Goal: Complete application form

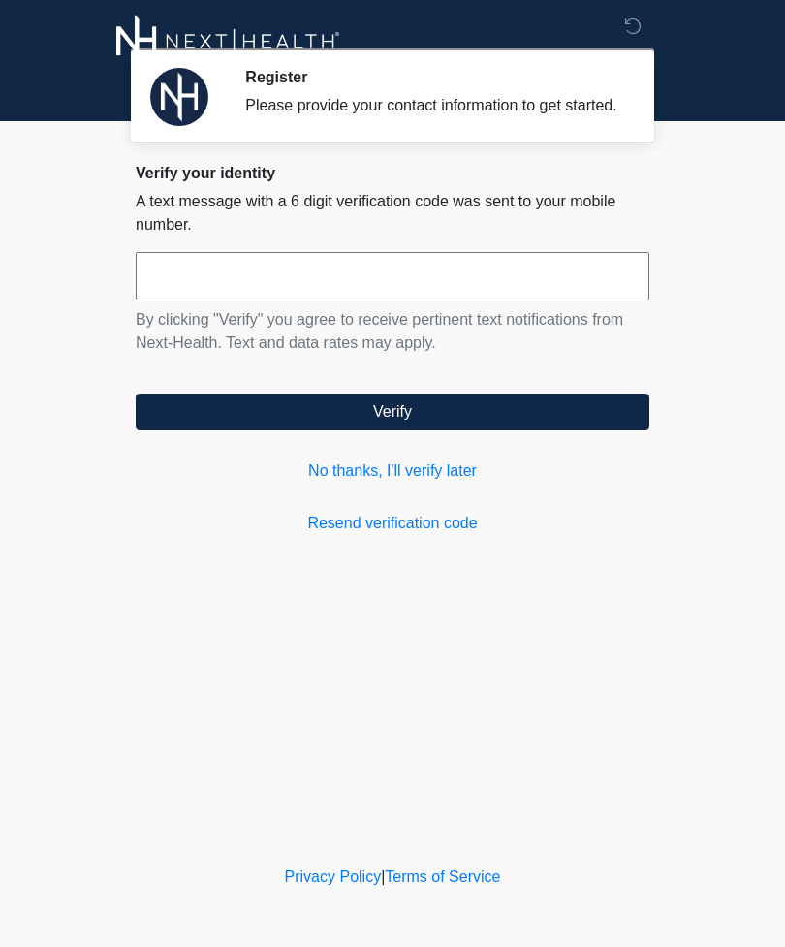
click at [407, 479] on link "No thanks, I'll verify later" at bounding box center [393, 471] width 514 height 23
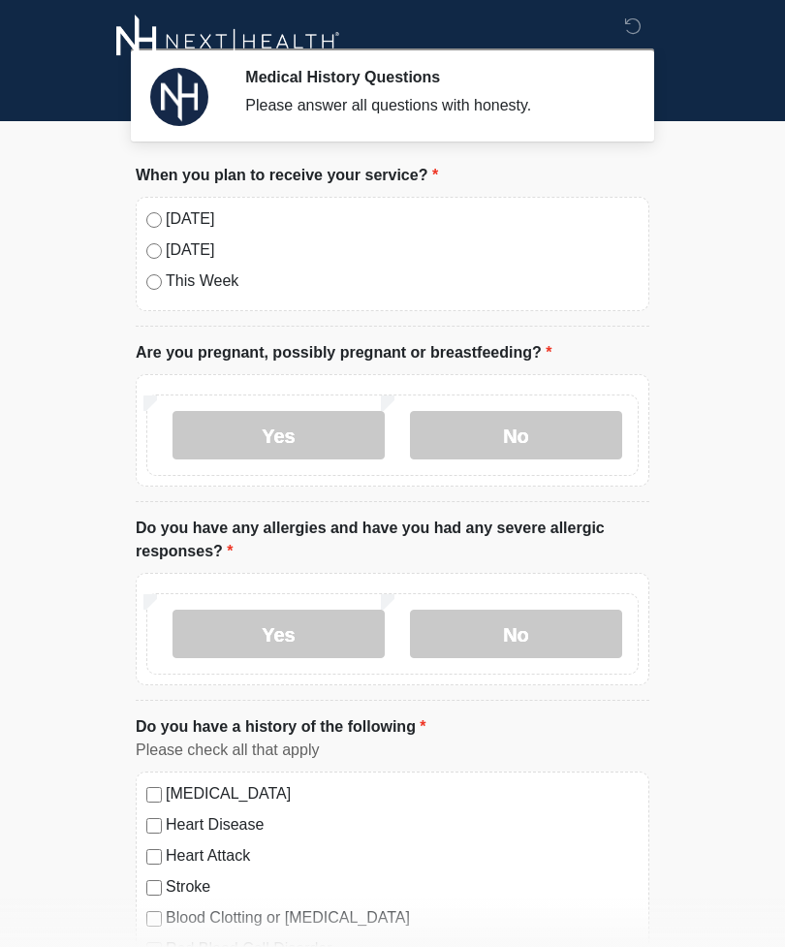
click at [549, 435] on label "No" at bounding box center [516, 435] width 212 height 48
click at [492, 625] on label "No" at bounding box center [516, 634] width 212 height 48
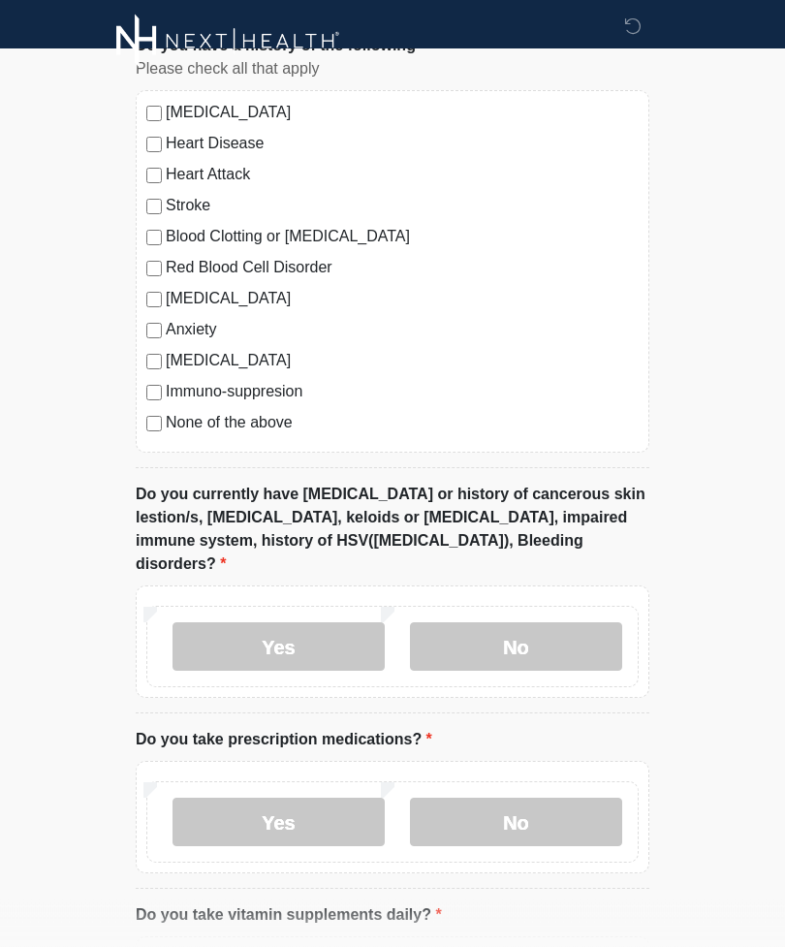
click at [538, 623] on label "No" at bounding box center [516, 647] width 212 height 48
click at [548, 814] on label "No" at bounding box center [516, 822] width 212 height 48
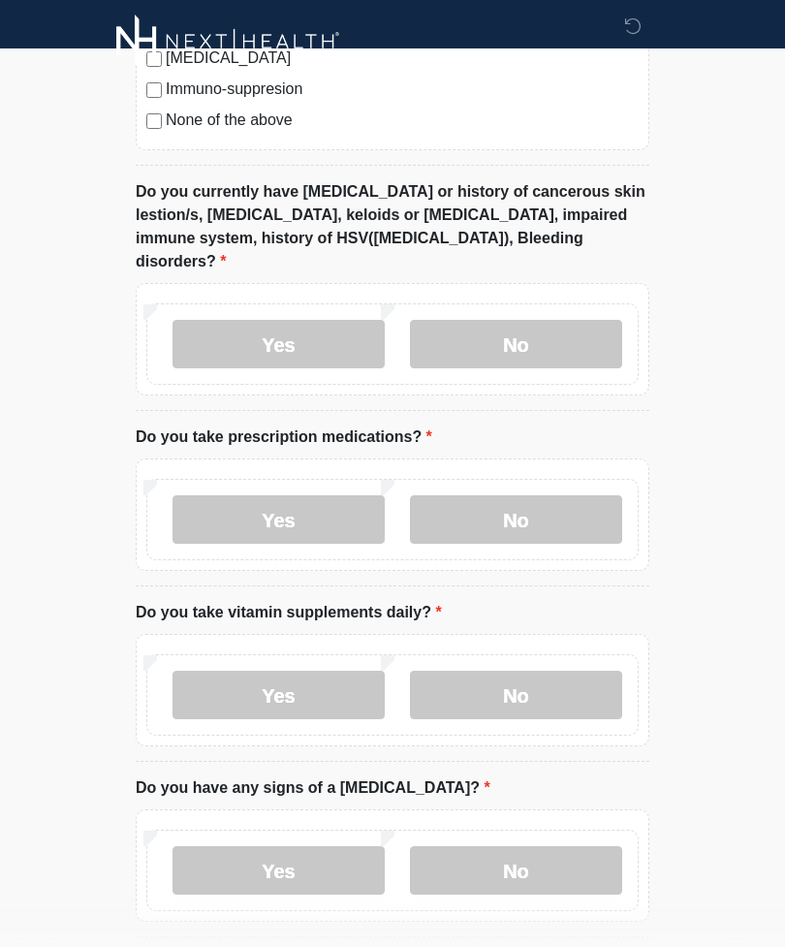
scroll to position [983, 0]
click at [559, 672] on label "No" at bounding box center [516, 696] width 212 height 48
click at [538, 848] on label "No" at bounding box center [516, 871] width 212 height 48
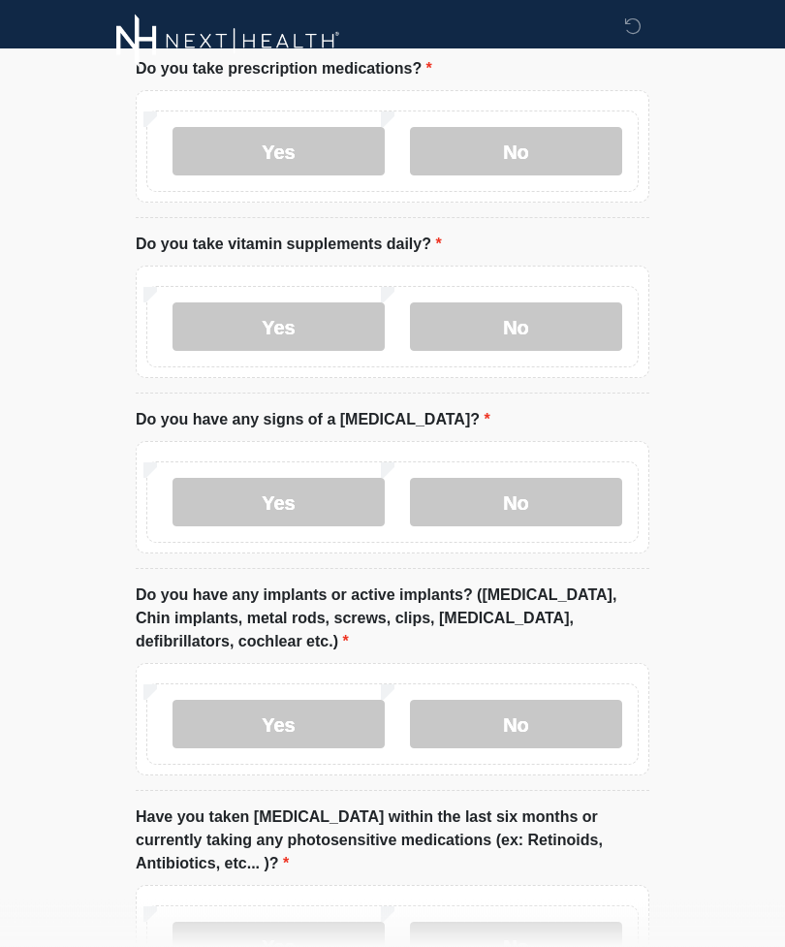
scroll to position [1353, 0]
click at [531, 700] on label "No" at bounding box center [516, 724] width 212 height 48
click at [500, 922] on label "No" at bounding box center [516, 946] width 212 height 48
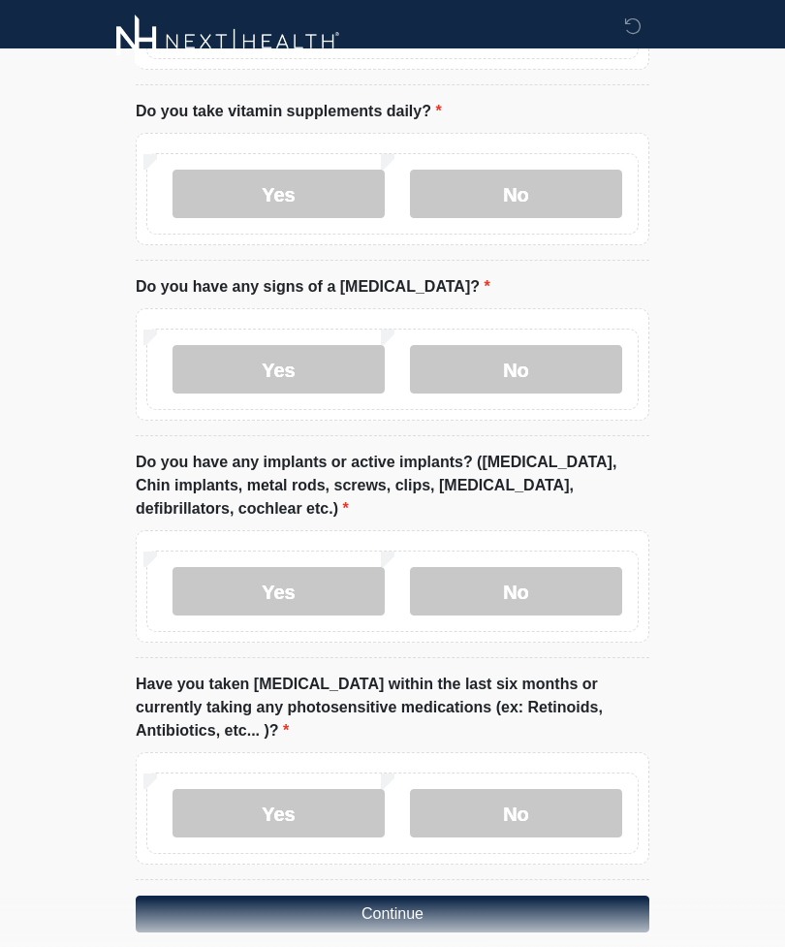
click at [492, 896] on button "Continue" at bounding box center [393, 914] width 514 height 37
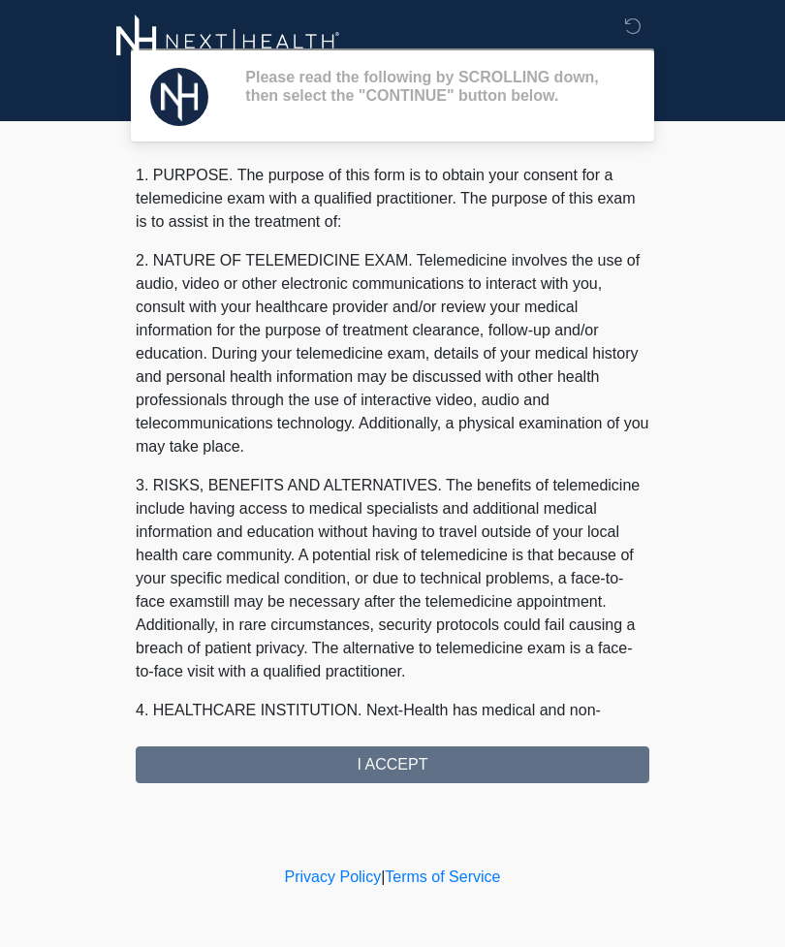
scroll to position [0, 0]
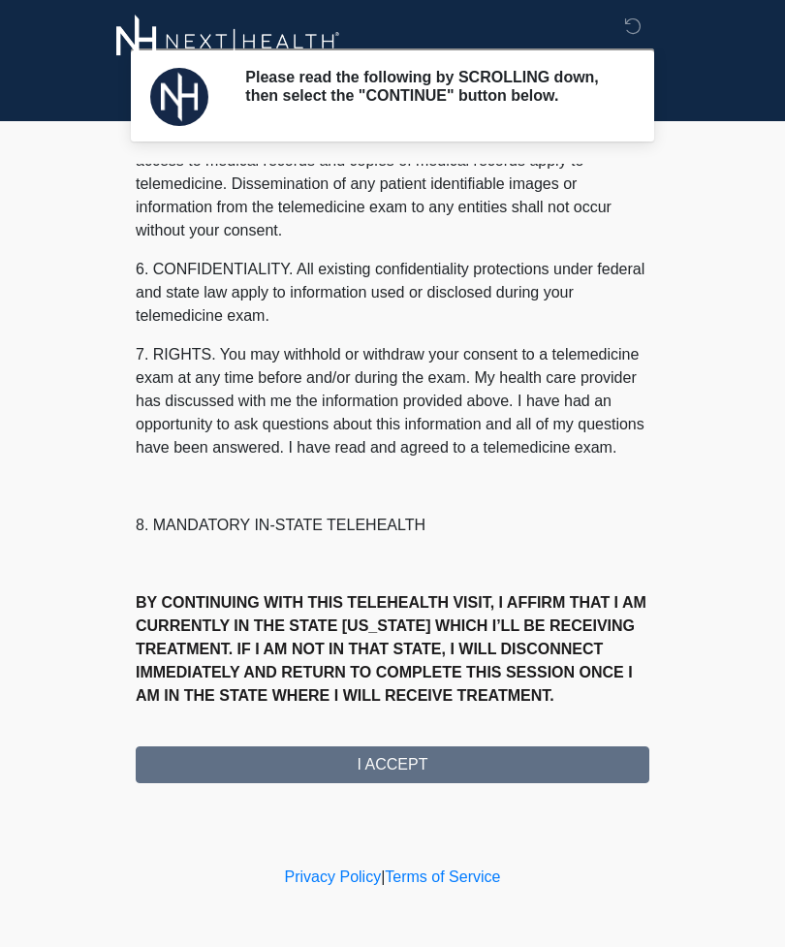
click at [423, 774] on div "1. PURPOSE. The purpose of this form is to obtain your consent for a telemedici…" at bounding box center [393, 474] width 514 height 620
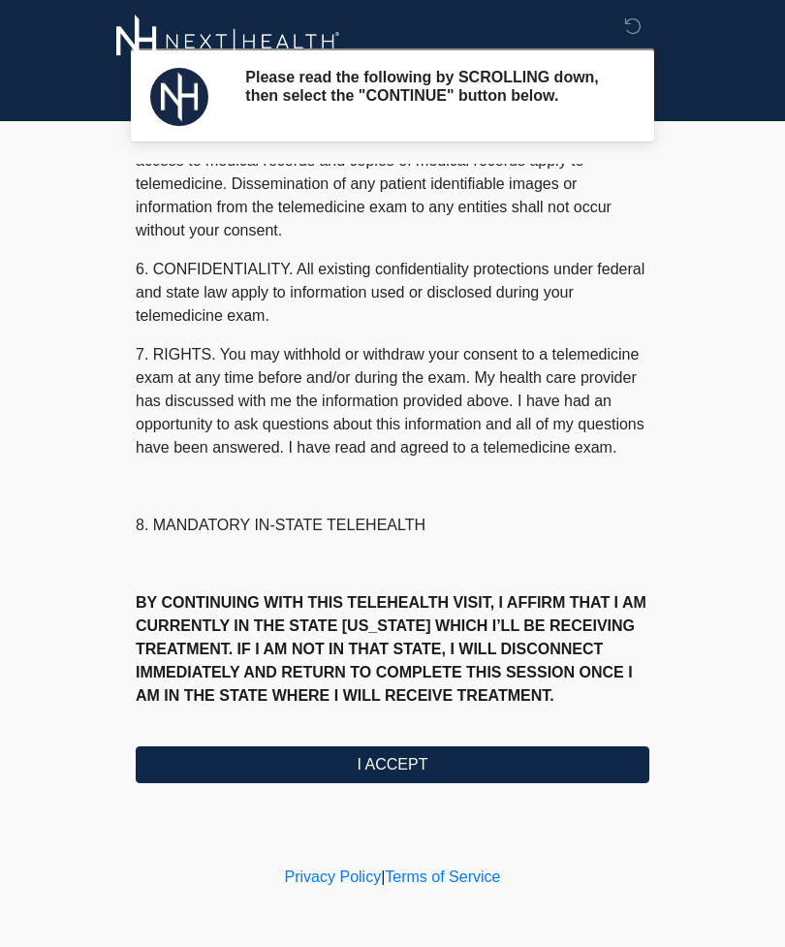
scroll to position [682, 0]
click at [459, 773] on button "I ACCEPT" at bounding box center [393, 765] width 514 height 37
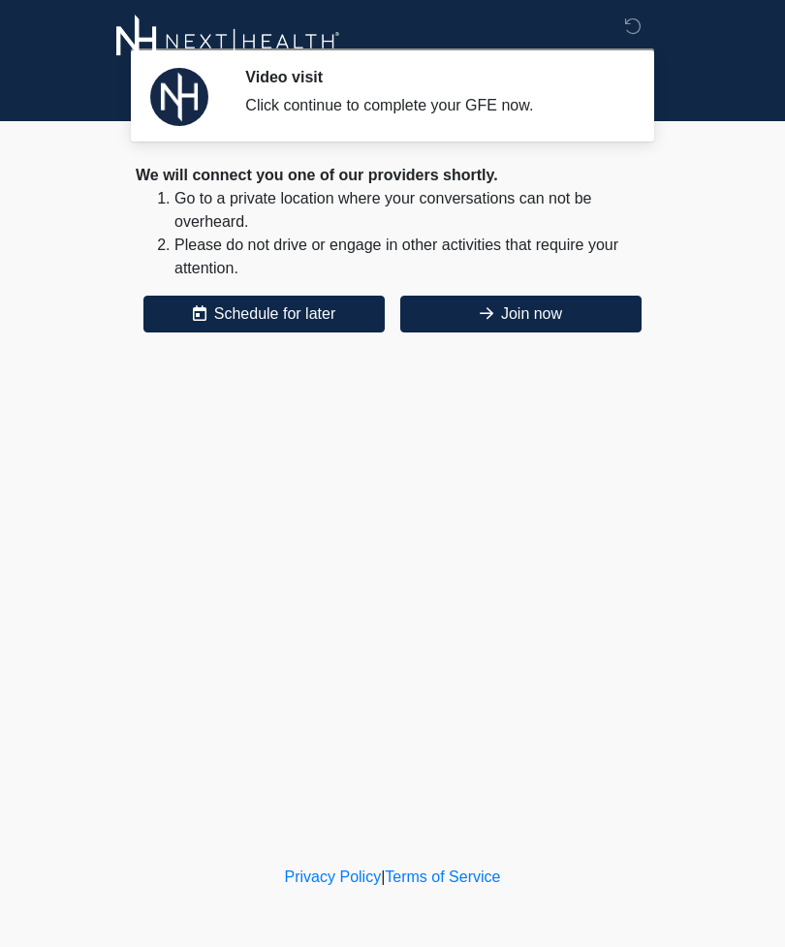
click at [537, 328] on button "Join now" at bounding box center [520, 314] width 241 height 37
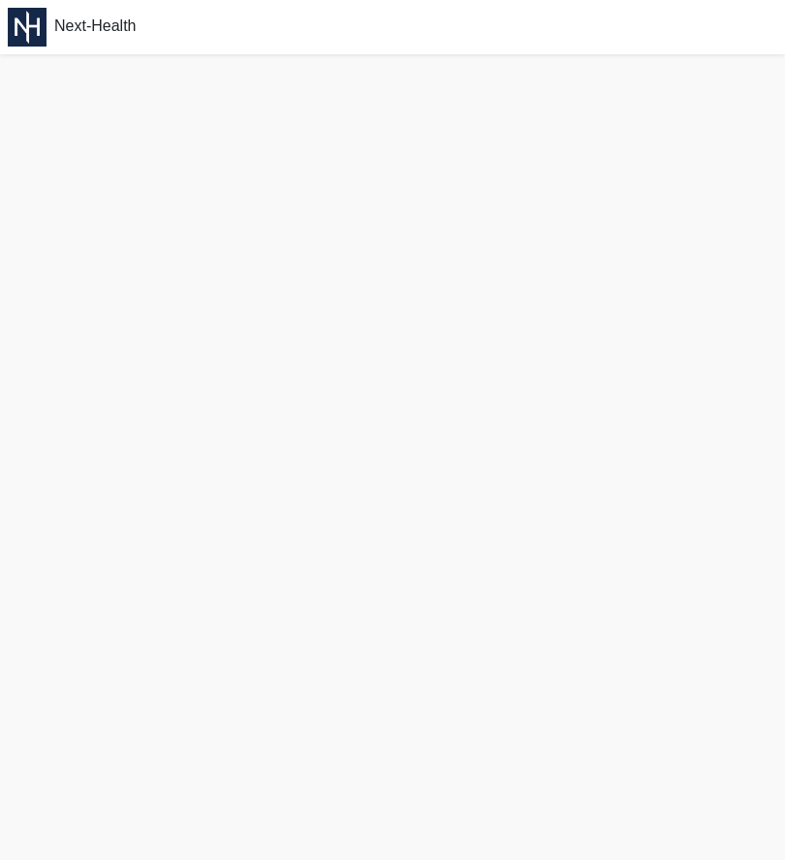
click at [565, 226] on div at bounding box center [392, 457] width 785 height 806
